Goal: Complete application form: Complete application form

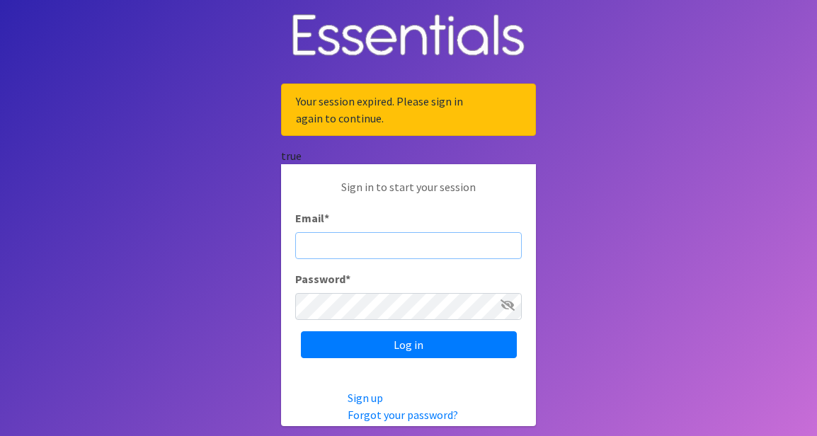
type input "[EMAIL_ADDRESS][DOMAIN_NAME]"
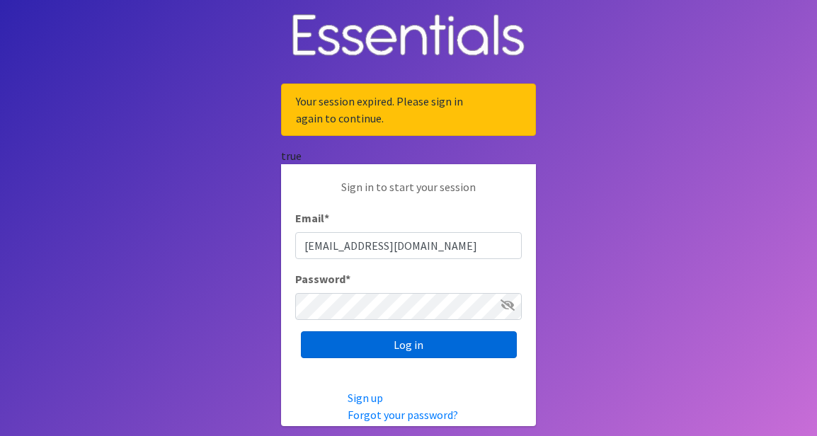
click at [387, 346] on input "Log in" at bounding box center [409, 344] width 216 height 27
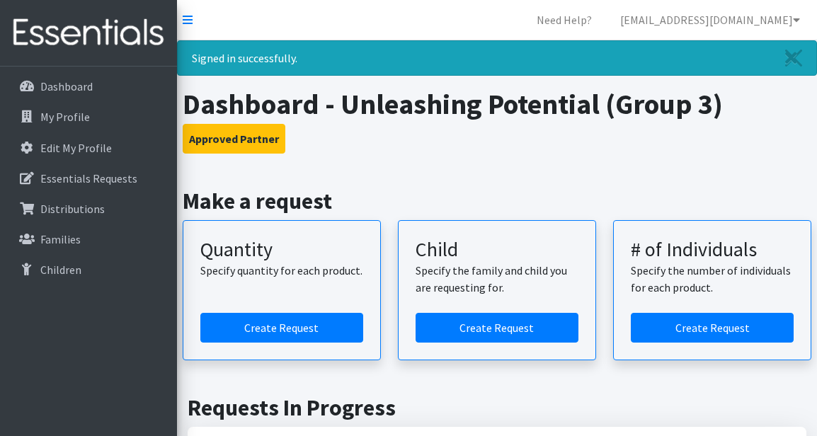
scroll to position [116, 0]
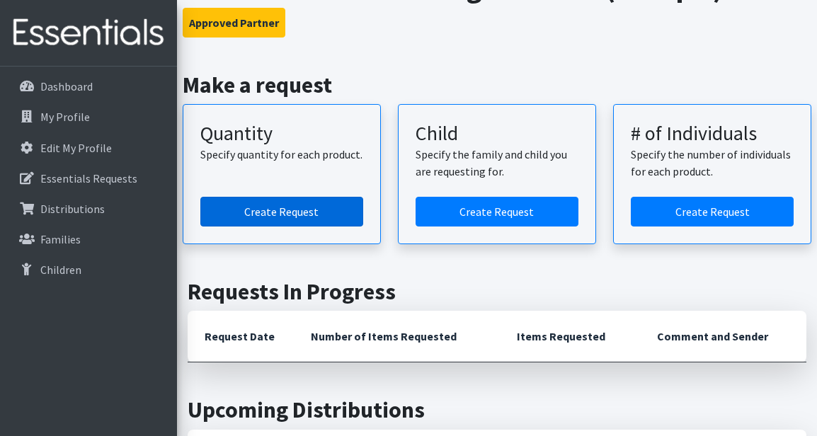
click at [298, 212] on link "Create Request" at bounding box center [281, 212] width 163 height 30
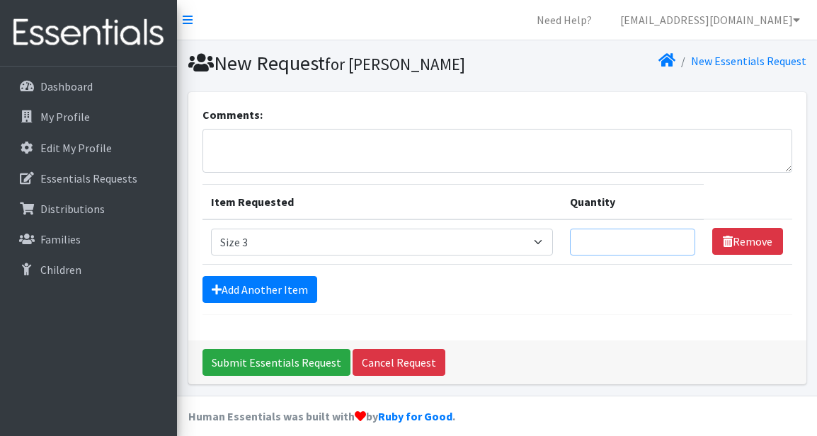
click at [615, 244] on input "Quantity" at bounding box center [632, 242] width 125 height 27
select select "1091"
type input "1"
click at [681, 241] on input "1" at bounding box center [632, 242] width 125 height 27
type input "200"
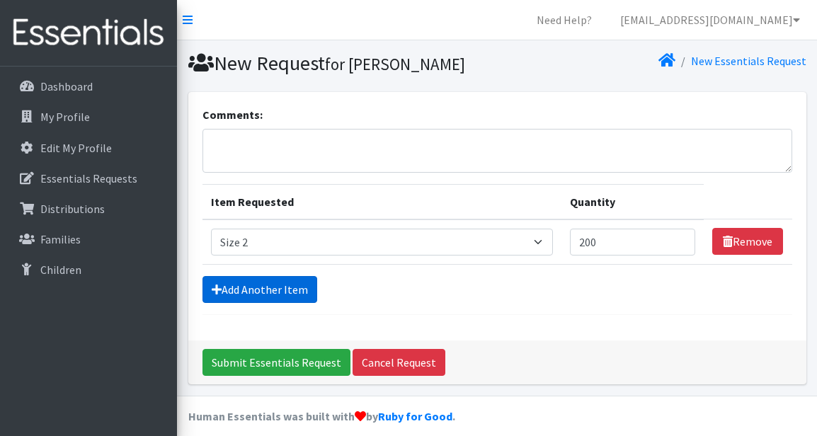
click at [297, 290] on link "Add Another Item" at bounding box center [260, 289] width 115 height 27
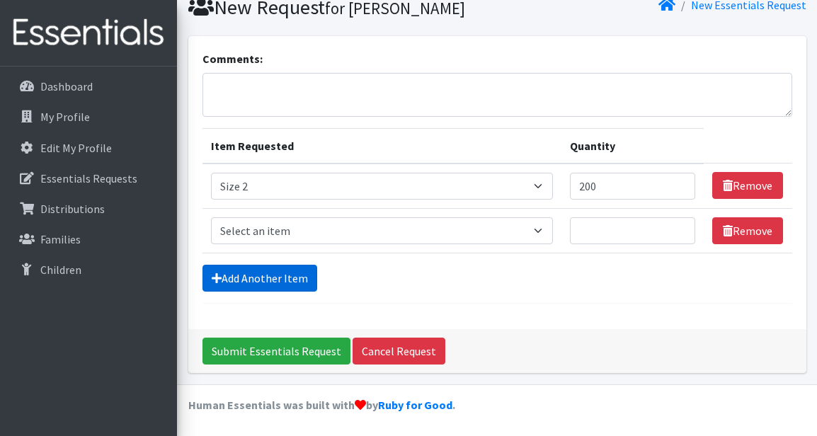
scroll to position [57, 0]
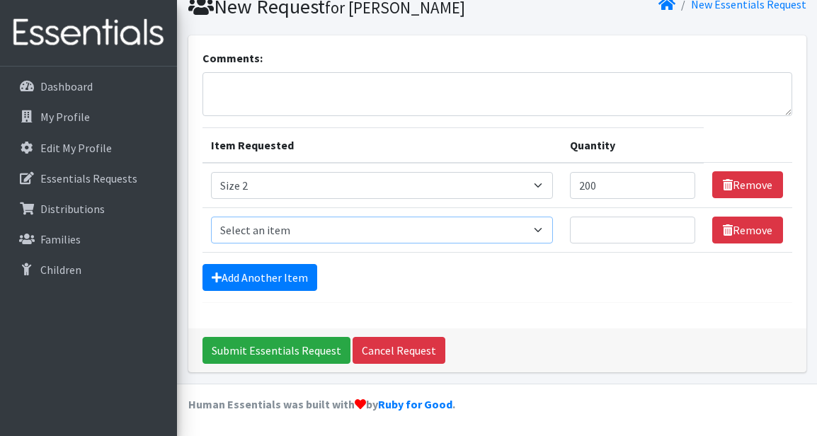
select select "1094"
click at [617, 229] on input "Quantity" at bounding box center [632, 230] width 125 height 27
type input "200"
click at [263, 278] on link "Add Another Item" at bounding box center [260, 277] width 115 height 27
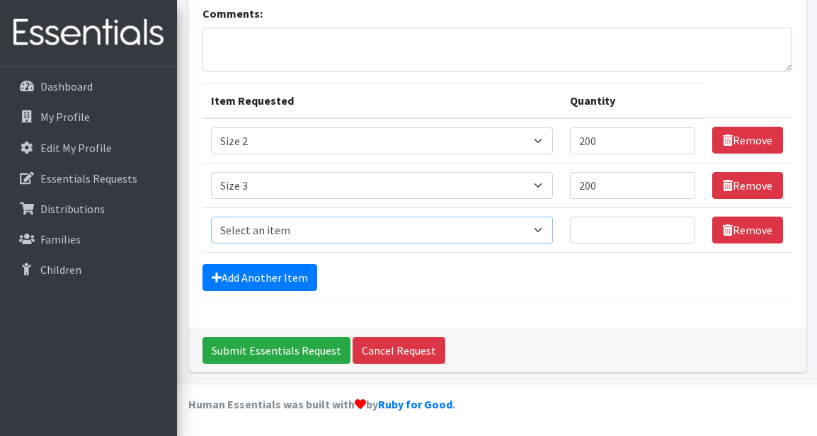
select select "1097"
click at [598, 232] on input "Quantity" at bounding box center [632, 230] width 125 height 27
type input "200"
click at [246, 281] on link "Add Another Item" at bounding box center [260, 277] width 115 height 27
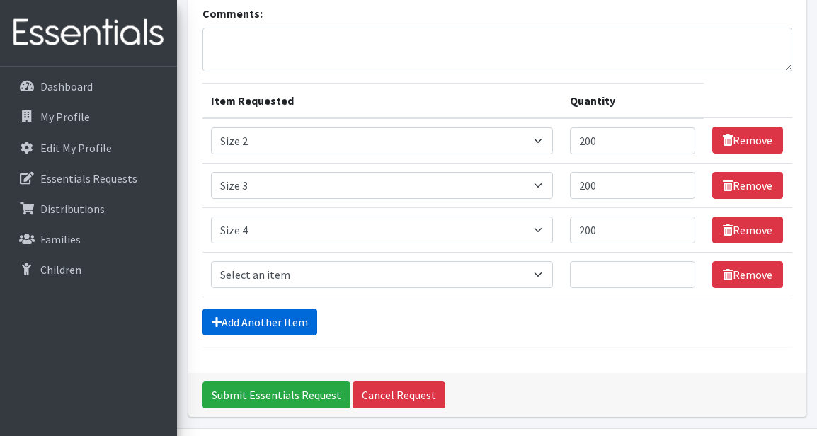
scroll to position [146, 0]
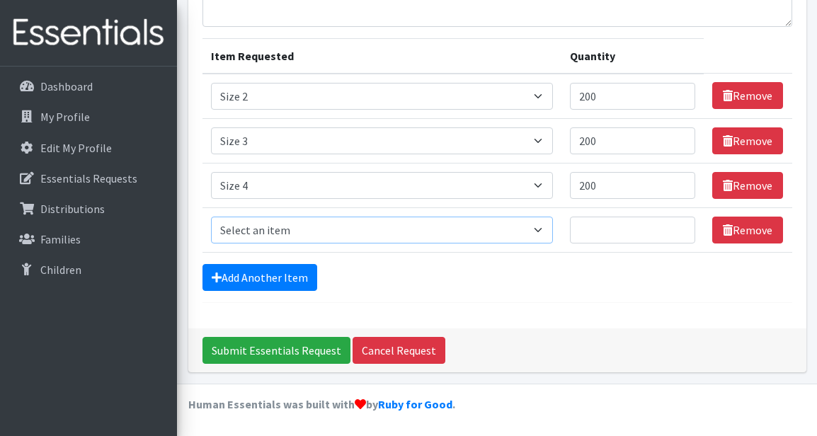
select select "1090"
click at [613, 235] on input "Quantity" at bounding box center [632, 230] width 125 height 27
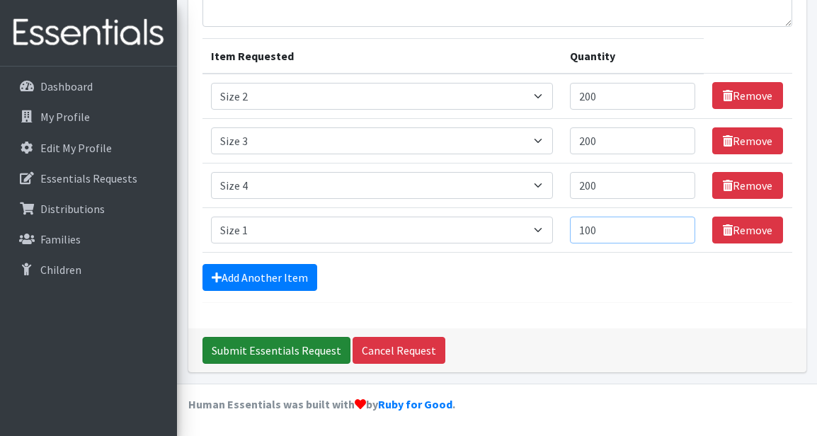
type input "100"
click at [273, 349] on input "Submit Essentials Request" at bounding box center [277, 350] width 148 height 27
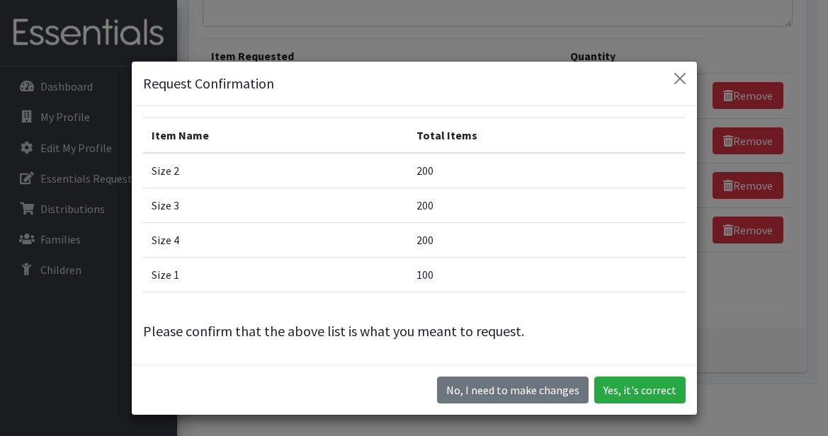
click at [618, 389] on button "Yes, it's correct" at bounding box center [639, 390] width 91 height 27
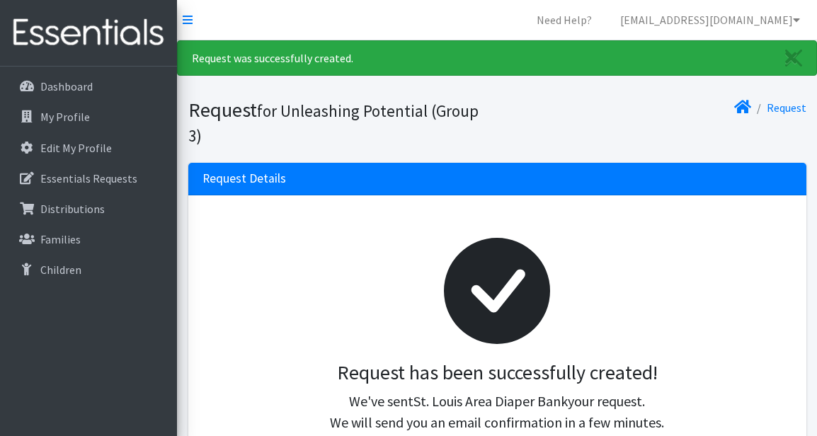
click at [340, 23] on nav "Need Help? jmack@upstl.org Organization Settings My Co-Workers My Profile Logout" at bounding box center [497, 20] width 640 height 40
